Goal: Task Accomplishment & Management: Use online tool/utility

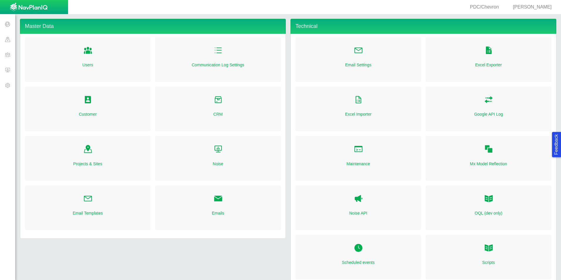
click at [537, 8] on span "[PERSON_NAME]" at bounding box center [532, 6] width 39 height 5
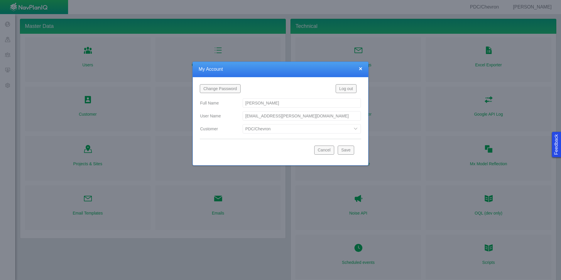
click at [311, 129] on select "Bison Blue Green Solutions Chevron Civitas Koloma Oxy PDC/Chevron Prairie OC Ur…" at bounding box center [302, 128] width 118 height 9
click at [243, 124] on select "Bison Blue Green Solutions Chevron Civitas Koloma Oxy PDC/Chevron Prairie OC Ur…" at bounding box center [302, 128] width 118 height 9
select select "42784196460096832"
click at [342, 151] on button "Save" at bounding box center [346, 150] width 16 height 9
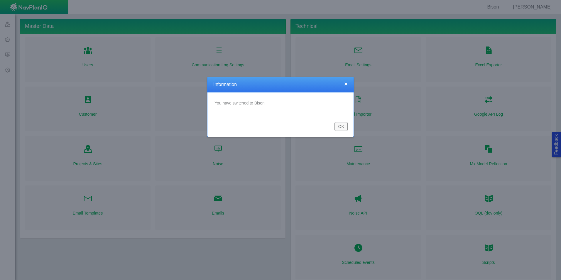
click at [348, 127] on div "OK" at bounding box center [280, 126] width 146 height 21
click at [340, 130] on button "OK" at bounding box center [340, 126] width 13 height 9
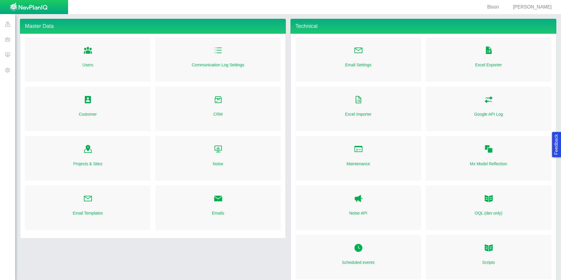
click at [6, 58] on span at bounding box center [7, 54] width 15 height 15
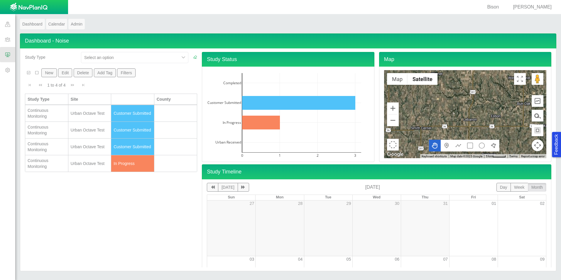
click at [86, 167] on td "Urban Octave Test" at bounding box center [89, 163] width 43 height 17
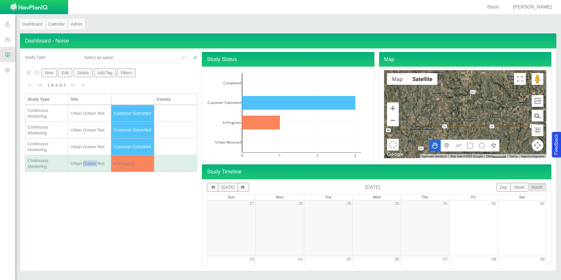
click at [86, 167] on td "Urban Octave Test" at bounding box center [89, 163] width 43 height 17
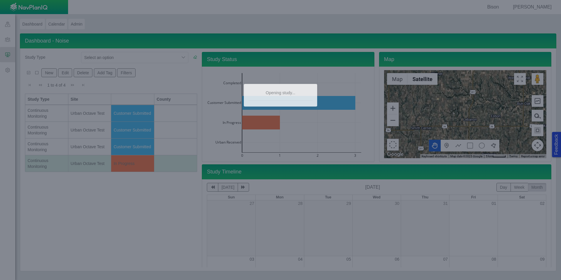
type textarea "x"
select select "Yes"
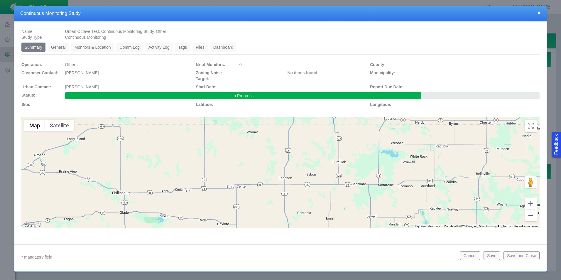
click at [94, 50] on link "Monitors & Location" at bounding box center [92, 47] width 43 height 9
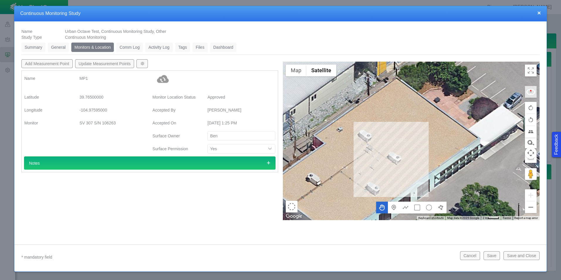
click at [123, 63] on button "Update Measurement Points" at bounding box center [104, 63] width 59 height 9
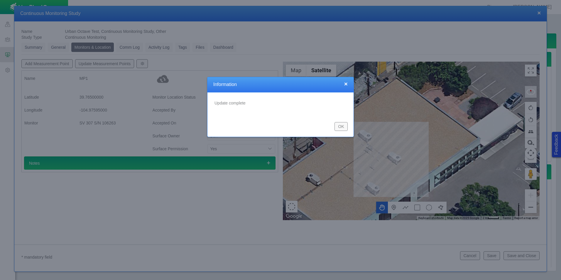
click at [336, 128] on button "OK" at bounding box center [340, 126] width 13 height 9
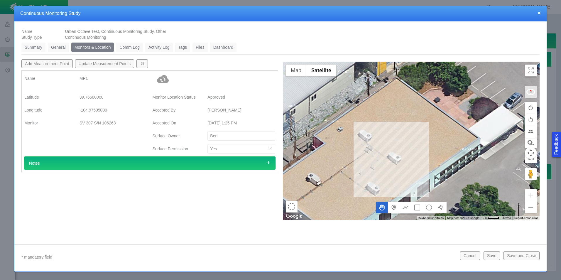
click at [225, 47] on link "Dashboard" at bounding box center [223, 47] width 27 height 9
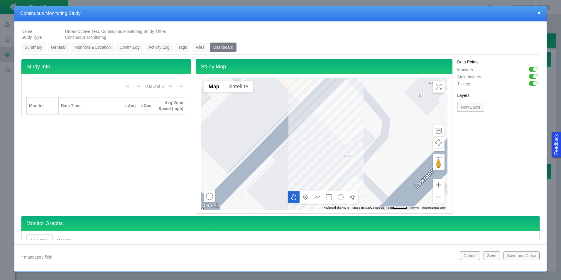
click at [538, 13] on button "×" at bounding box center [539, 13] width 4 height 6
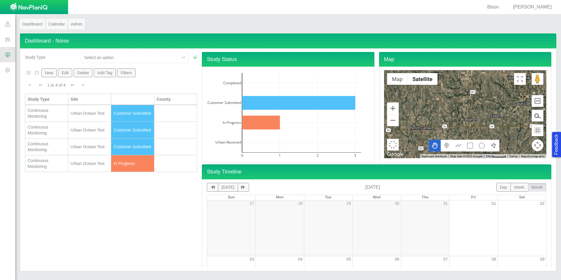
click at [129, 232] on div "Study Type Select an option New Edit Delete Add Tag Filters 1 to 4 of 4 Current…" at bounding box center [111, 160] width 177 height 216
click at [89, 168] on td "Urban Octave Test" at bounding box center [89, 163] width 43 height 17
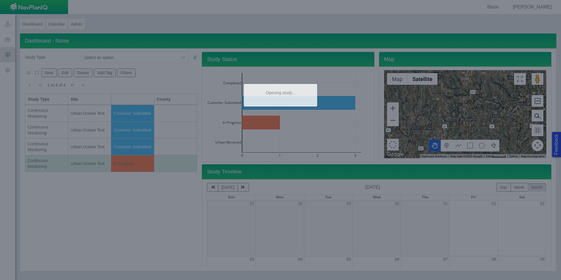
type textarea "x"
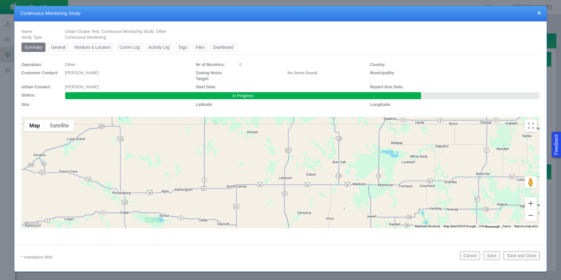
click at [540, 14] on button "×" at bounding box center [539, 13] width 4 height 6
